Goal: Information Seeking & Learning: Learn about a topic

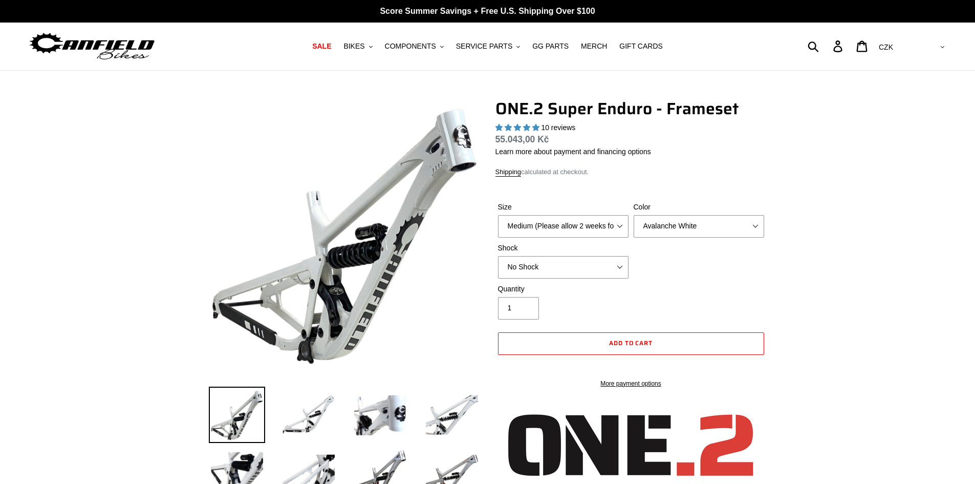
select select "highest-rating"
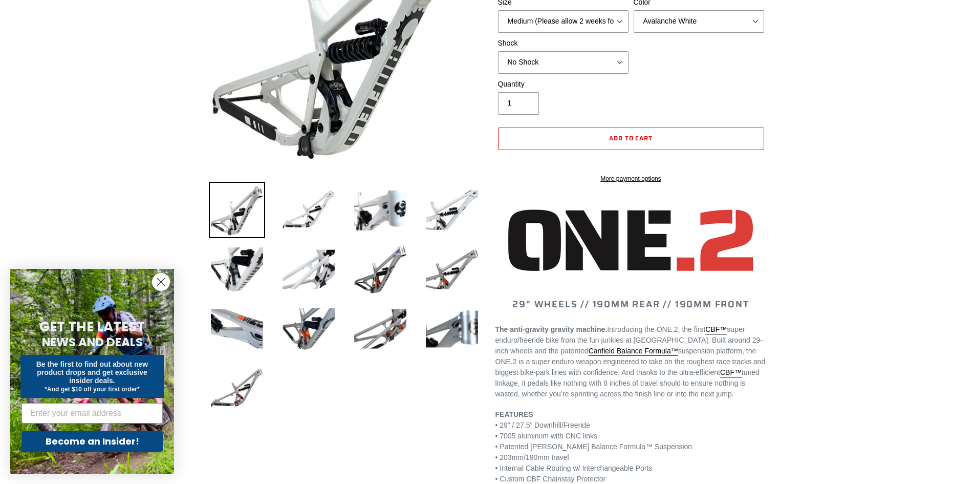
scroll to position [153, 0]
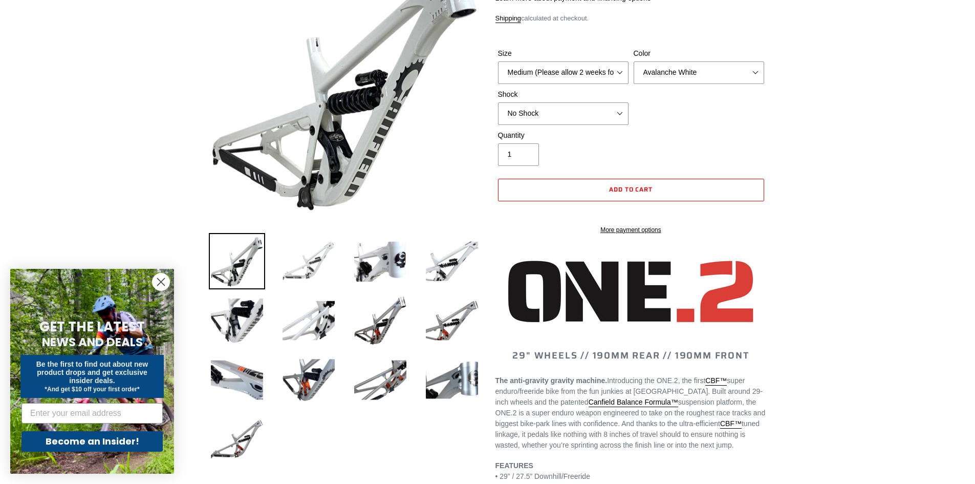
click at [299, 251] on img at bounding box center [308, 261] width 56 height 56
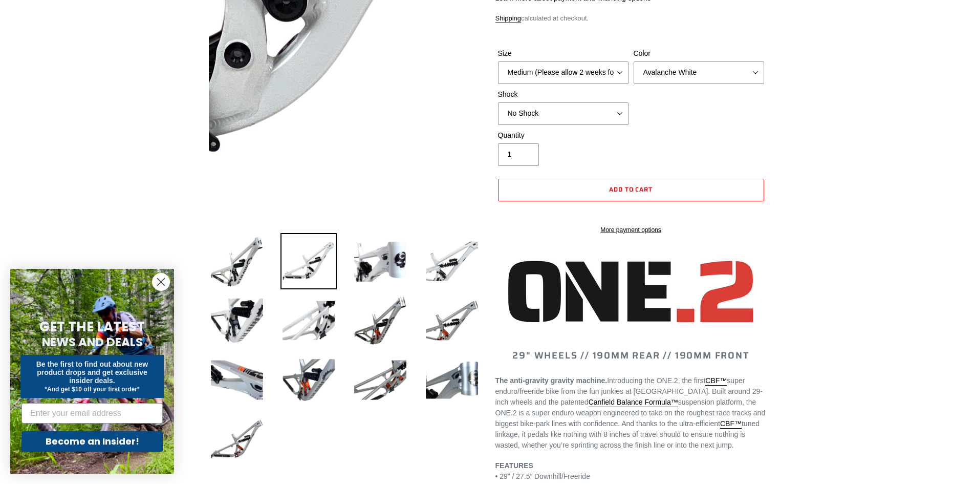
scroll to position [51, 0]
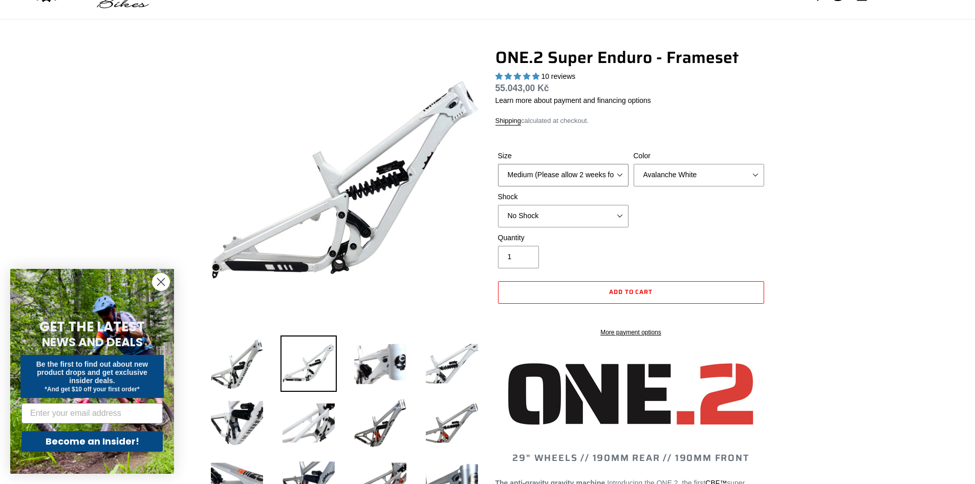
click at [547, 174] on select "Medium (Please allow 2 weeks for delivery) Large (Sold Out)" at bounding box center [563, 175] width 130 height 23
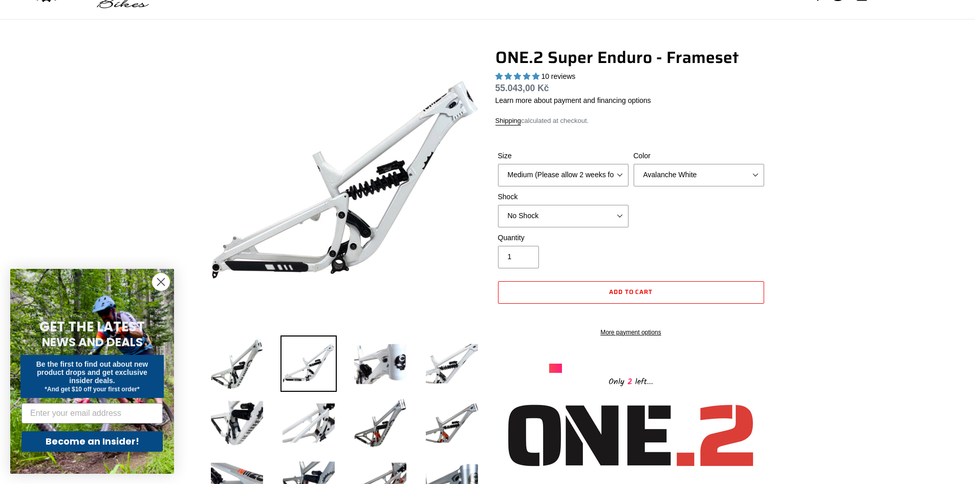
click at [667, 126] on div "ONE.2 Super Enduro - Frameset 10 reviews Regular price 55.043,00 Kč Sale price …" at bounding box center [630, 218] width 271 height 341
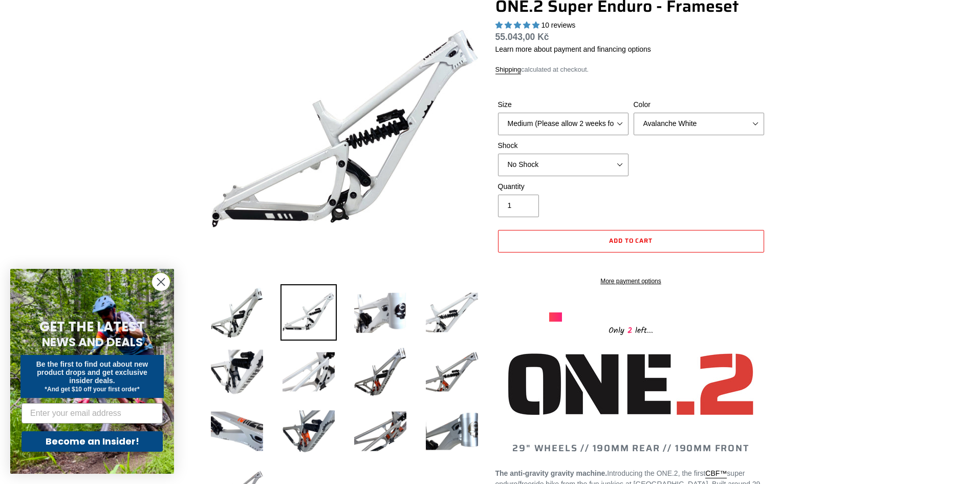
scroll to position [0, 0]
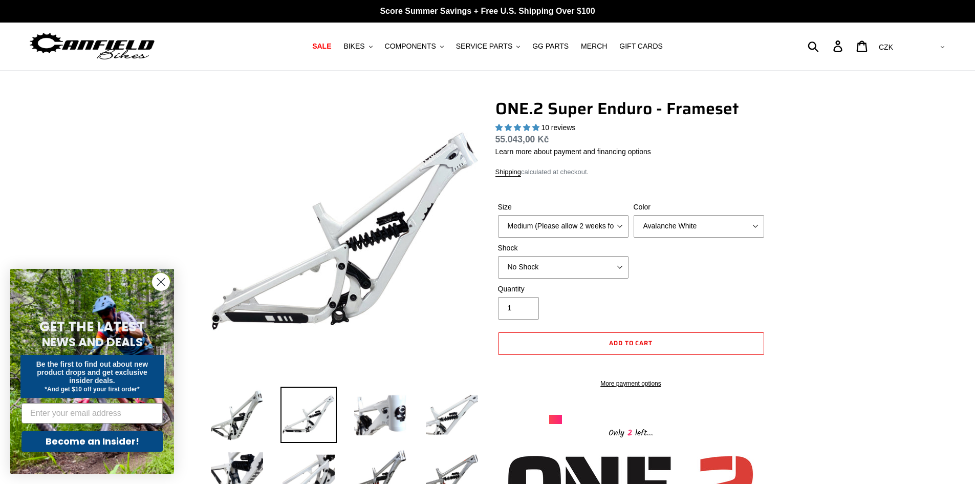
drag, startPoint x: 495, startPoint y: 137, endPoint x: 562, endPoint y: 131, distance: 67.3
click at [522, 134] on span "55.043,00 Kč" at bounding box center [522, 139] width 54 height 10
click at [590, 131] on div "10 reviews" at bounding box center [630, 127] width 271 height 11
click at [163, 279] on icon "Close dialog" at bounding box center [161, 281] width 7 height 7
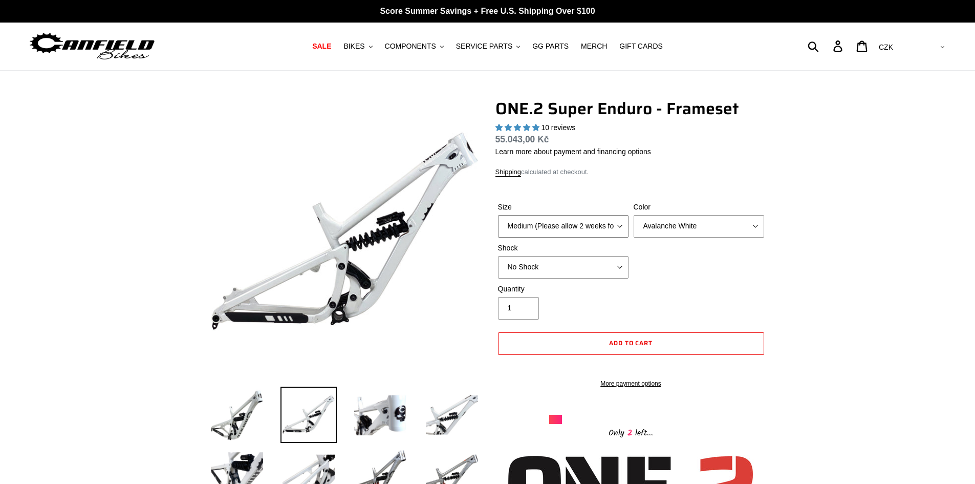
click at [552, 225] on select "Medium (Please allow 2 weeks for delivery) Large (Sold Out)" at bounding box center [563, 226] width 130 height 23
drag, startPoint x: 541, startPoint y: 221, endPoint x: 556, endPoint y: 221, distance: 14.8
click at [541, 221] on select "Medium (Please allow 2 weeks for delivery) Large (Sold Out)" at bounding box center [563, 226] width 130 height 23
click at [649, 229] on select "Avalanche White Bentonite Grey" at bounding box center [698, 226] width 130 height 23
select select "Bentonite Grey"
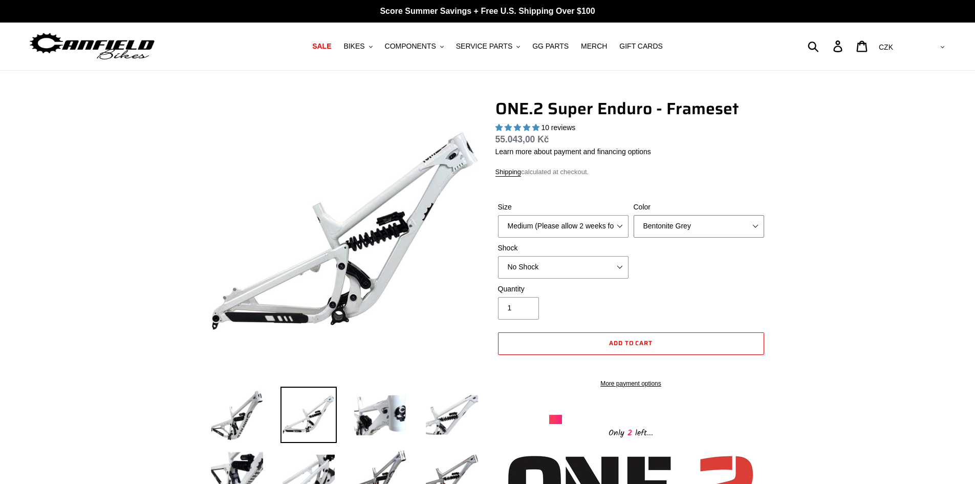
click at [633, 215] on select "Avalanche White Bentonite Grey" at bounding box center [698, 226] width 130 height 23
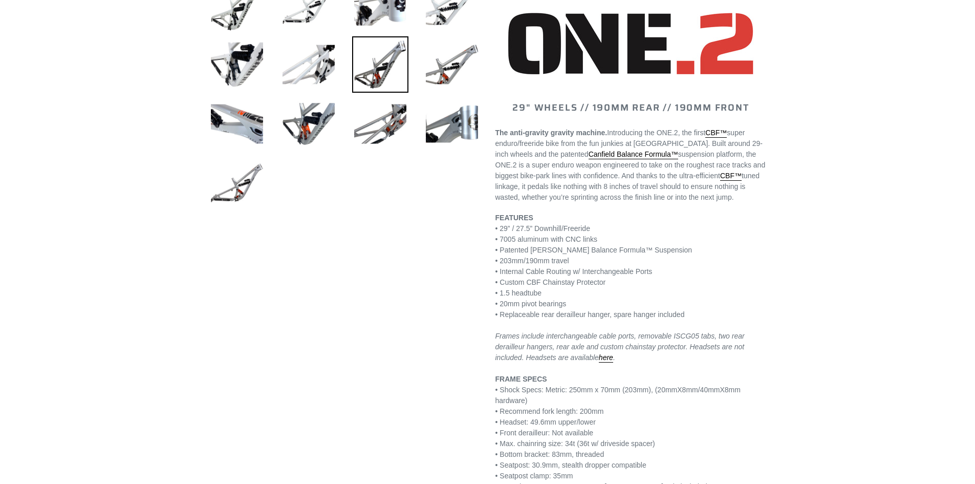
scroll to position [563, 0]
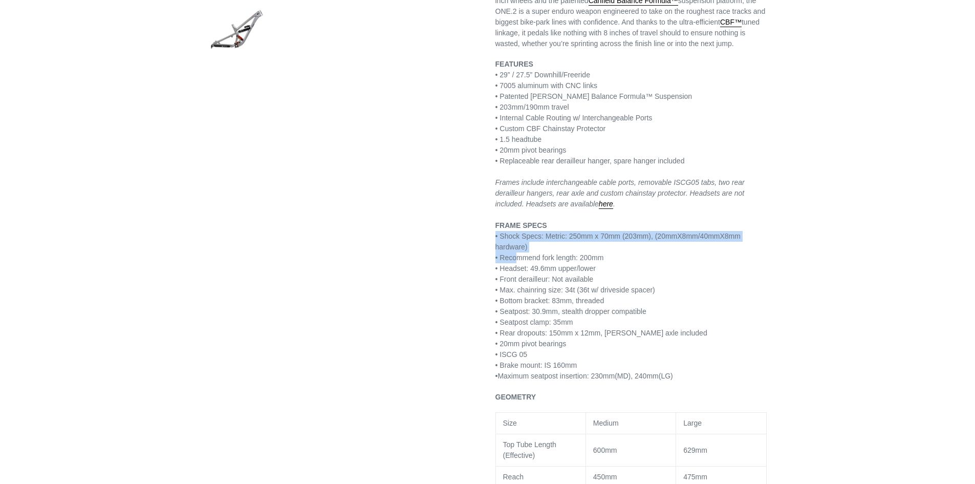
drag, startPoint x: 531, startPoint y: 255, endPoint x: 580, endPoint y: 249, distance: 49.1
click at [574, 249] on p "FEATURES • 29” / 27.5” Downhill/Freeride • 7005 aluminum with CNC links • Paten…" at bounding box center [630, 220] width 271 height 322
click at [589, 265] on p "FEATURES • 29” / 27.5” Downhill/Freeride • 7005 aluminum with CNC links • Paten…" at bounding box center [630, 220] width 271 height 322
drag, startPoint x: 526, startPoint y: 269, endPoint x: 540, endPoint y: 270, distance: 13.9
click at [537, 270] on p "FEATURES • 29” / 27.5” Downhill/Freeride • 7005 aluminum with CNC links • Paten…" at bounding box center [630, 220] width 271 height 322
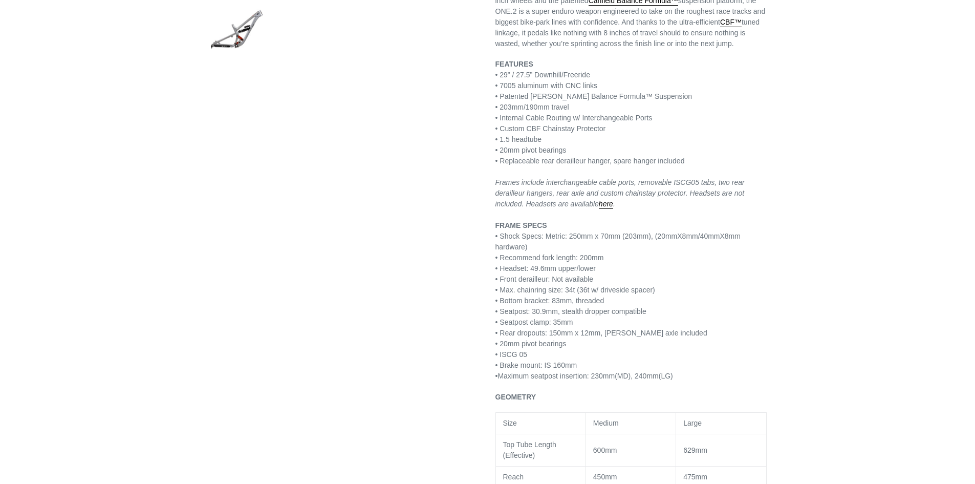
click at [608, 259] on p "FEATURES • 29” / 27.5” Downhill/Freeride • 7005 aluminum with CNC links • Paten…" at bounding box center [630, 220] width 271 height 322
drag, startPoint x: 608, startPoint y: 259, endPoint x: 603, endPoint y: 262, distance: 5.3
click at [607, 259] on p "FEATURES • 29” / 27.5” Downhill/Freeride • 7005 aluminum with CNC links • Paten…" at bounding box center [630, 220] width 271 height 322
drag, startPoint x: 535, startPoint y: 244, endPoint x: 537, endPoint y: 239, distance: 5.5
click at [535, 242] on p "FEATURES • 29” / 27.5” Downhill/Freeride • 7005 aluminum with CNC links • Paten…" at bounding box center [630, 220] width 271 height 322
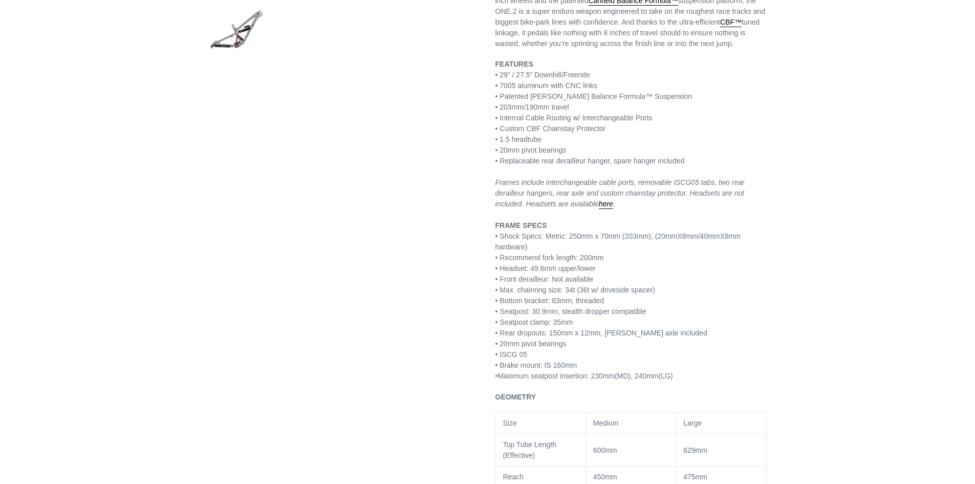
drag, startPoint x: 513, startPoint y: 237, endPoint x: 551, endPoint y: 235, distance: 38.5
click at [541, 235] on p "FEATURES • 29” / 27.5” Downhill/Freeride • 7005 aluminum with CNC links • Paten…" at bounding box center [630, 220] width 271 height 322
click at [566, 251] on p "FEATURES • 29” / 27.5” Downhill/Freeride • 7005 aluminum with CNC links • Paten…" at bounding box center [630, 220] width 271 height 322
drag, startPoint x: 513, startPoint y: 239, endPoint x: 571, endPoint y: 235, distance: 58.5
click at [567, 235] on p "FEATURES • 29” / 27.5” Downhill/Freeride • 7005 aluminum with CNC links • Paten…" at bounding box center [630, 220] width 271 height 322
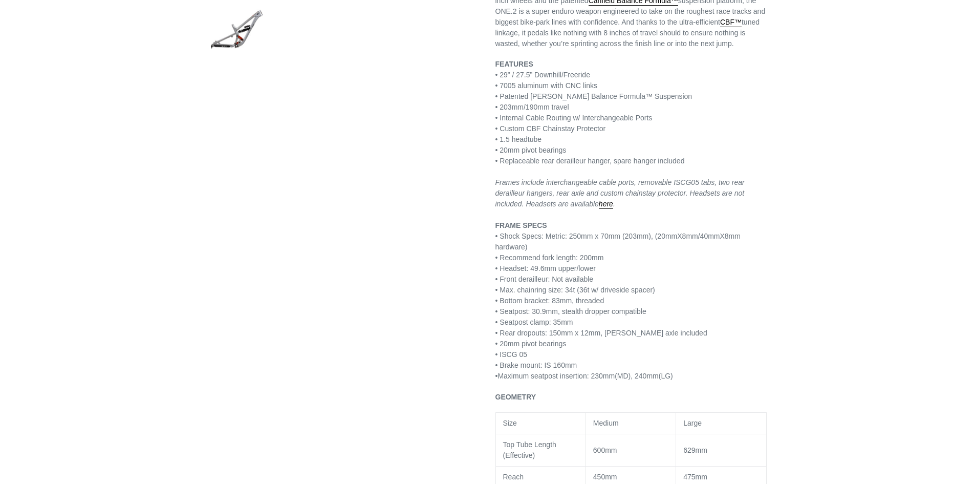
click at [546, 248] on p "FEATURES • 29” / 27.5” Downhill/Freeride • 7005 aluminum with CNC links • Paten…" at bounding box center [630, 220] width 271 height 322
drag, startPoint x: 563, startPoint y: 235, endPoint x: 617, endPoint y: 236, distance: 53.7
click at [611, 236] on p "FEATURES • 29” / 27.5” Downhill/Freeride • 7005 aluminum with CNC links • Paten…" at bounding box center [630, 220] width 271 height 322
click at [584, 250] on p "FEATURES • 29” / 27.5” Downhill/Freeride • 7005 aluminum with CNC links • Paten…" at bounding box center [630, 220] width 271 height 322
drag, startPoint x: 602, startPoint y: 238, endPoint x: 623, endPoint y: 241, distance: 20.7
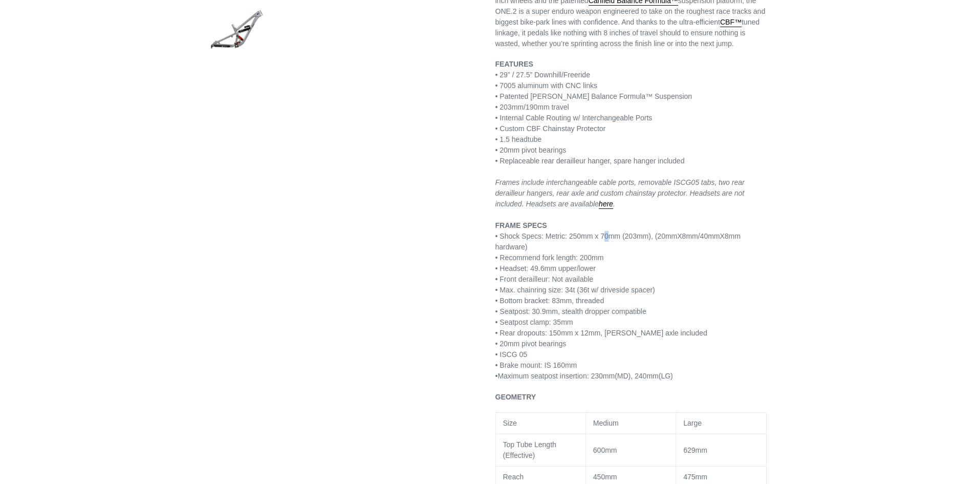
click at [629, 235] on p "FEATURES • 29” / 27.5” Downhill/Freeride • 7005 aluminum with CNC links • Paten…" at bounding box center [630, 220] width 271 height 322
click at [607, 256] on p "FEATURES • 29” / 27.5” Downhill/Freeride • 7005 aluminum with CNC links • Paten…" at bounding box center [630, 220] width 271 height 322
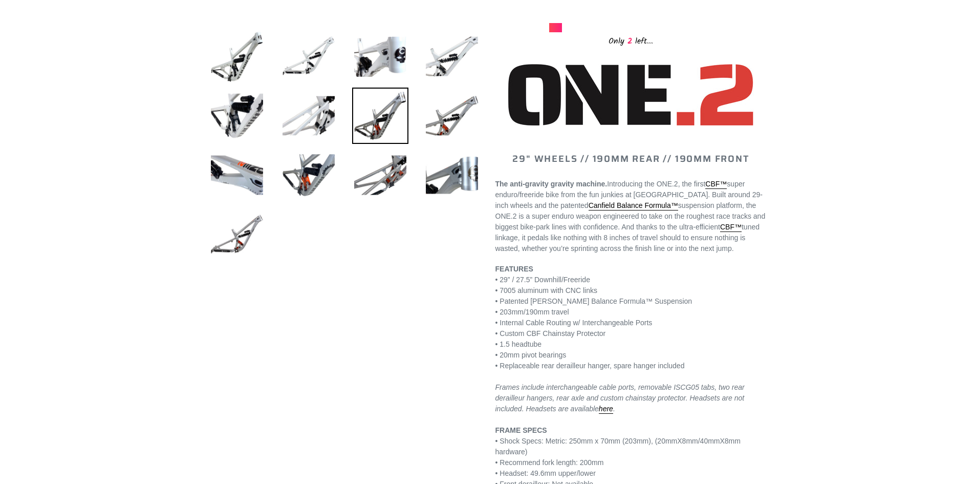
scroll to position [102, 0]
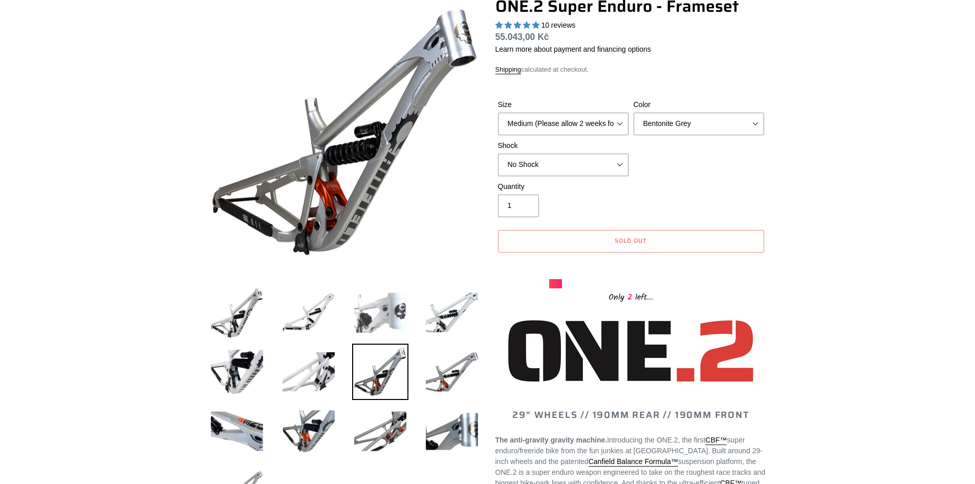
click at [391, 305] on img at bounding box center [380, 312] width 56 height 56
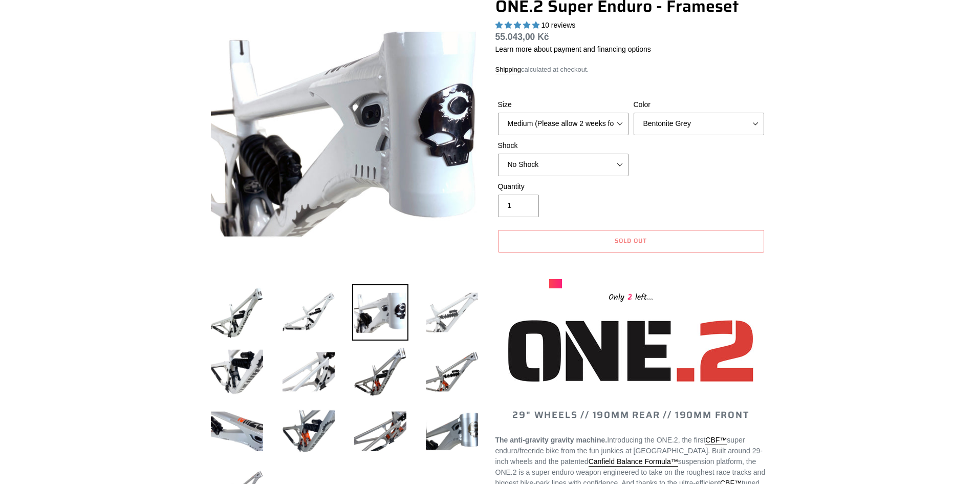
click at [442, 317] on img at bounding box center [452, 312] width 56 height 56
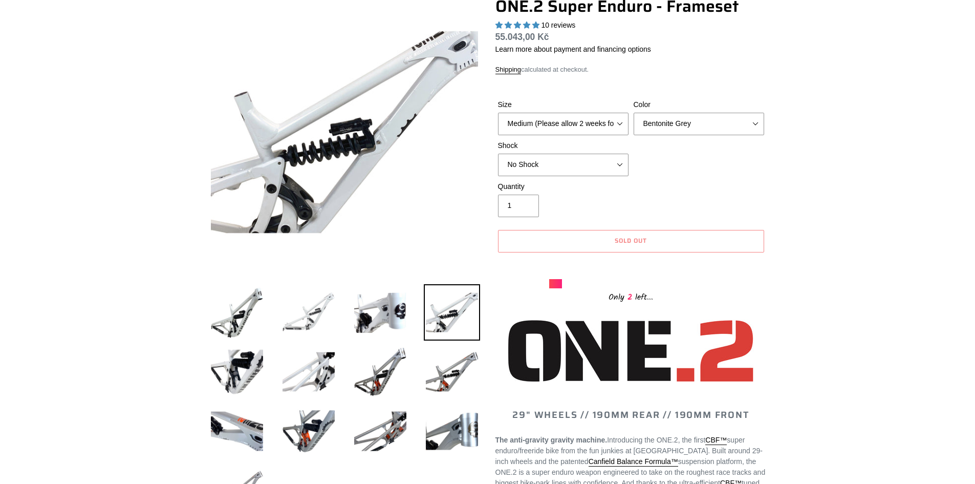
click at [312, 301] on img at bounding box center [308, 312] width 56 height 56
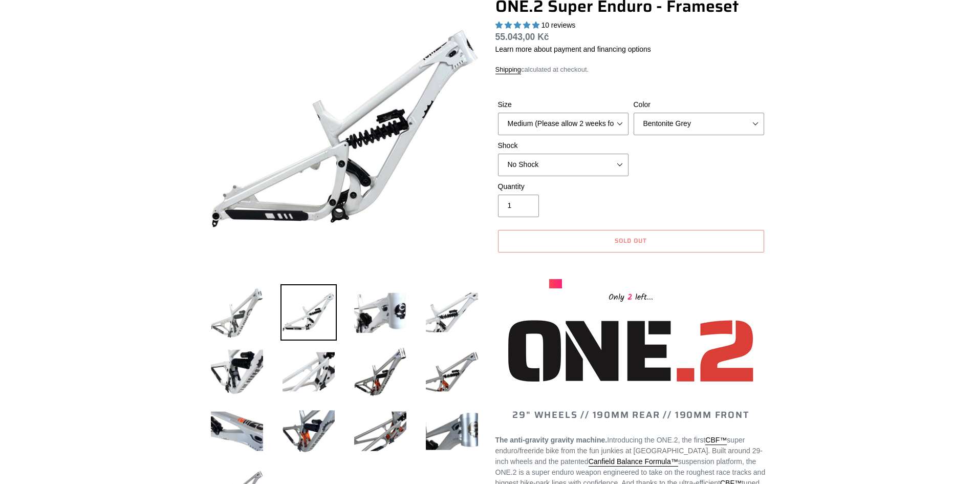
click at [217, 319] on img at bounding box center [237, 312] width 56 height 56
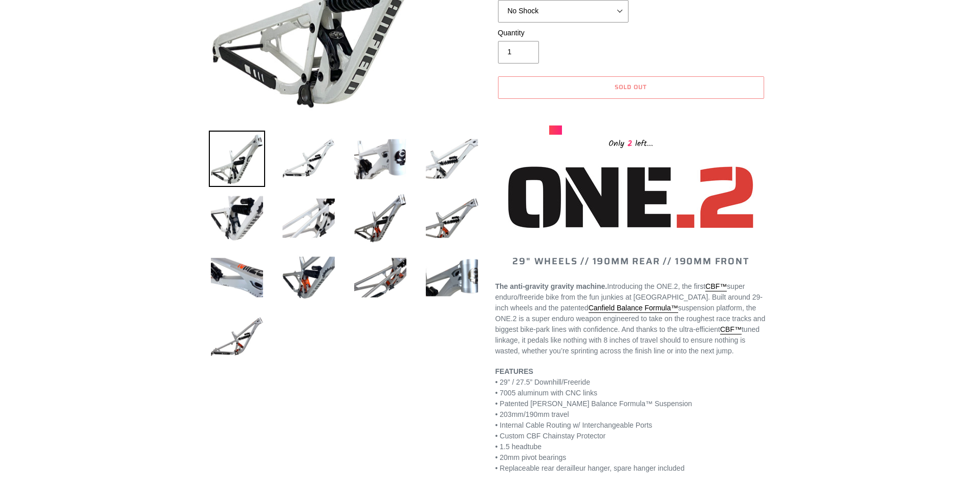
scroll to position [0, 0]
